Goal: Information Seeking & Learning: Learn about a topic

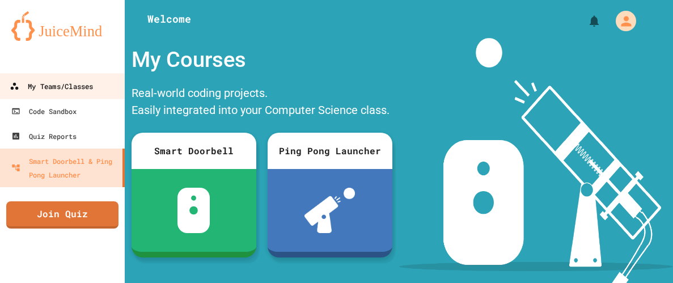
click at [61, 85] on div "My Teams/Classes" at bounding box center [51, 86] width 83 height 14
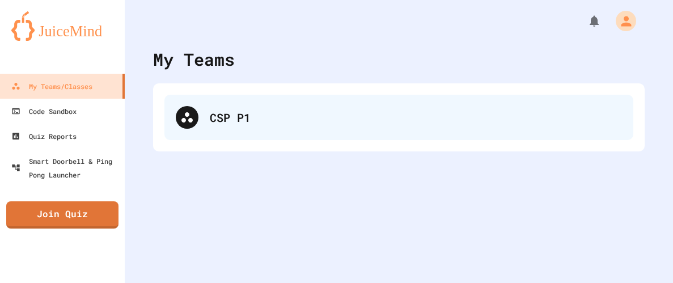
click at [268, 128] on div "CSP P1" at bounding box center [399, 117] width 469 height 45
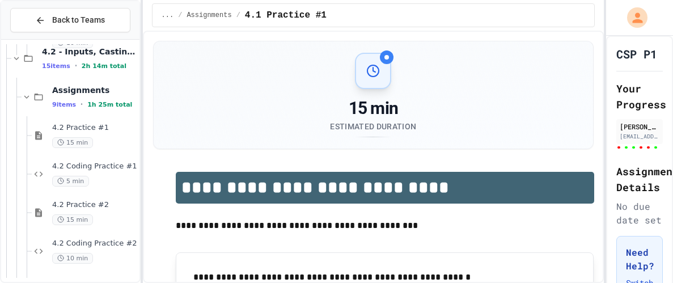
scroll to position [440, 0]
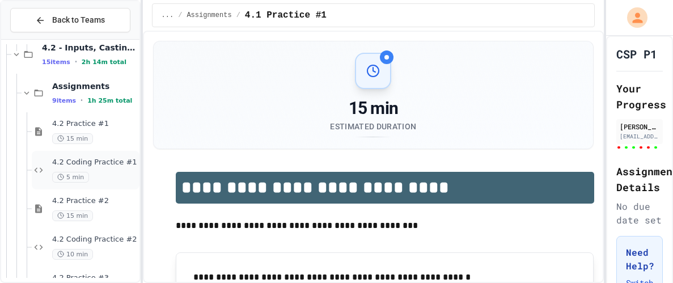
click at [107, 179] on div "5 min" at bounding box center [94, 177] width 85 height 11
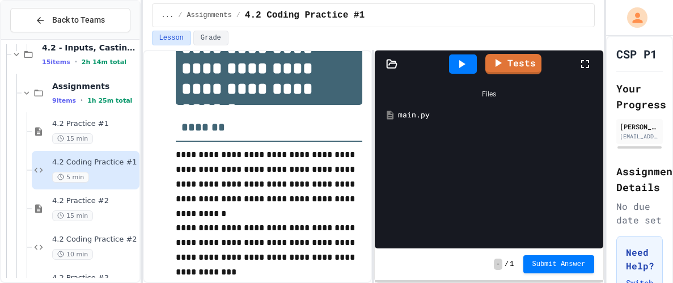
scroll to position [158, 0]
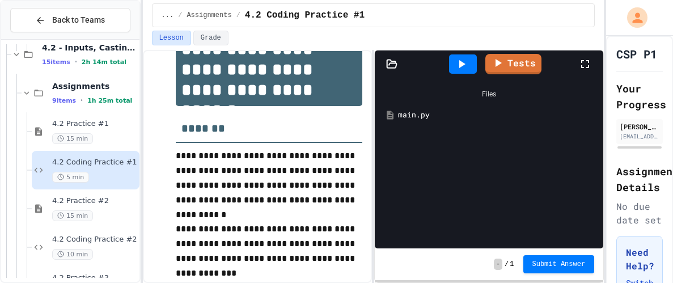
click at [408, 109] on div "main.py" at bounding box center [497, 114] width 199 height 11
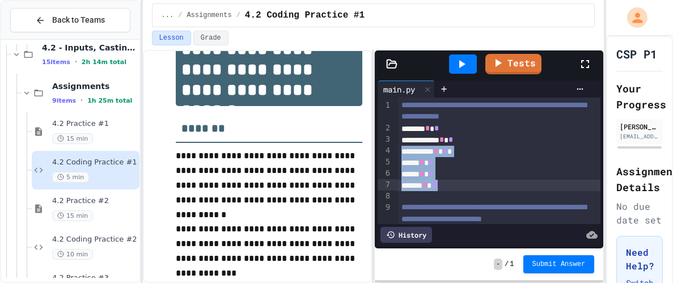
drag, startPoint x: 403, startPoint y: 150, endPoint x: 454, endPoint y: 183, distance: 60.0
click at [454, 183] on div "**********" at bounding box center [499, 185] width 203 height 175
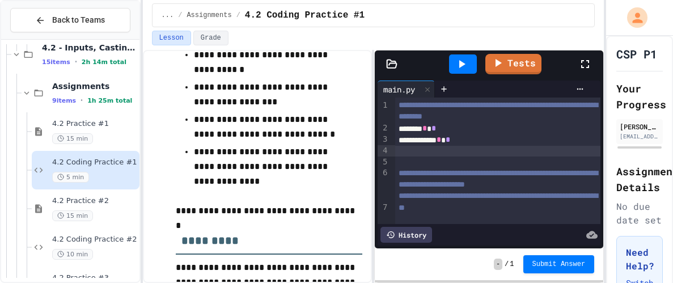
scroll to position [455, 0]
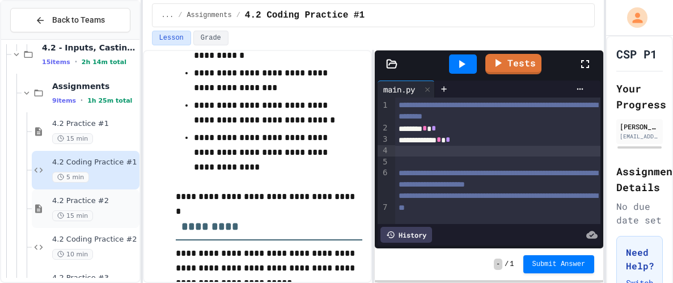
click at [72, 194] on div "4.2 Practice #2 15 min" at bounding box center [86, 208] width 108 height 39
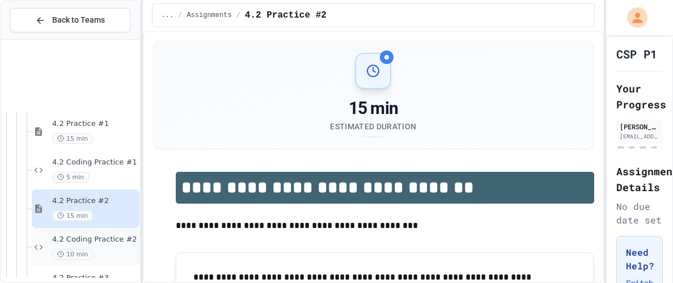
scroll to position [551, 0]
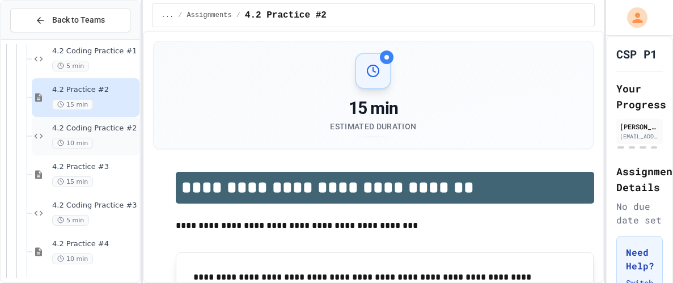
click at [96, 136] on div "4.2 Coding Practice #2 10 min" at bounding box center [94, 136] width 85 height 25
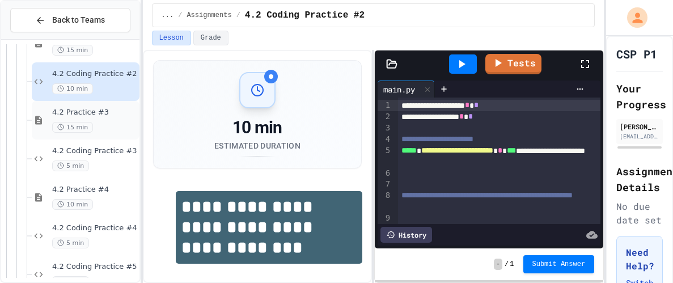
scroll to position [609, 0]
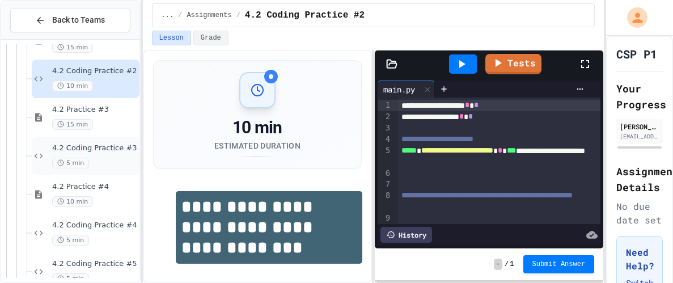
click at [114, 162] on div "5 min" at bounding box center [94, 163] width 85 height 11
